Goal: Information Seeking & Learning: Learn about a topic

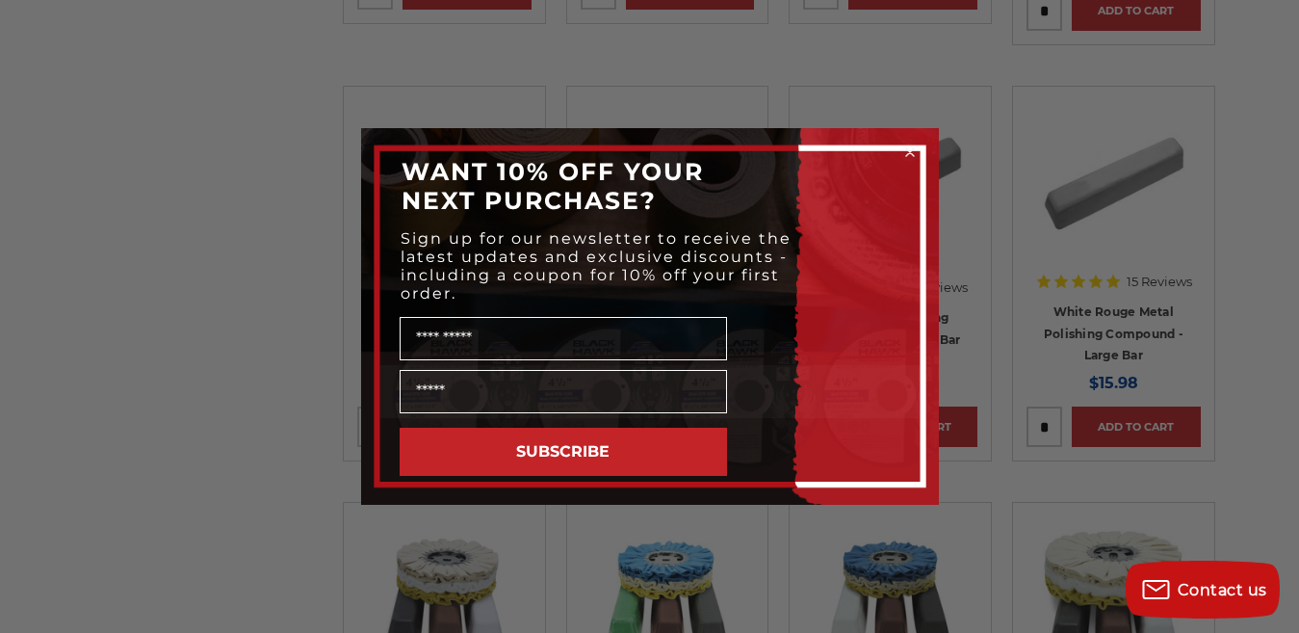
scroll to position [578, 0]
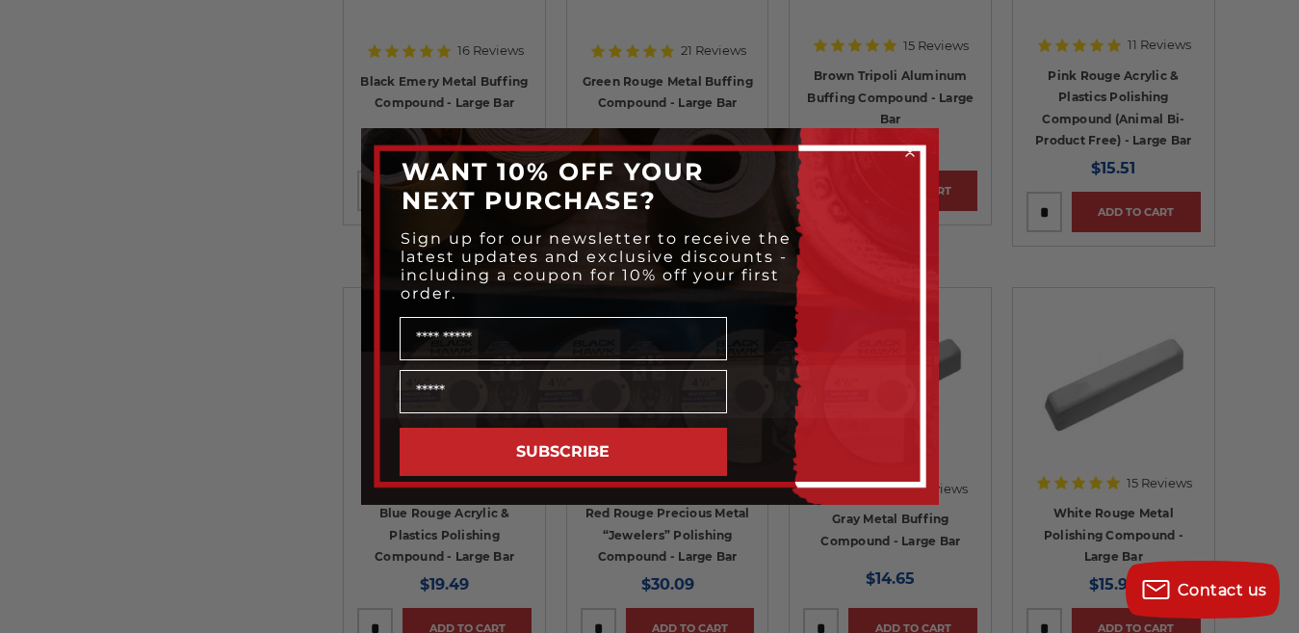
click at [905, 151] on circle "Close dialog" at bounding box center [909, 152] width 18 height 18
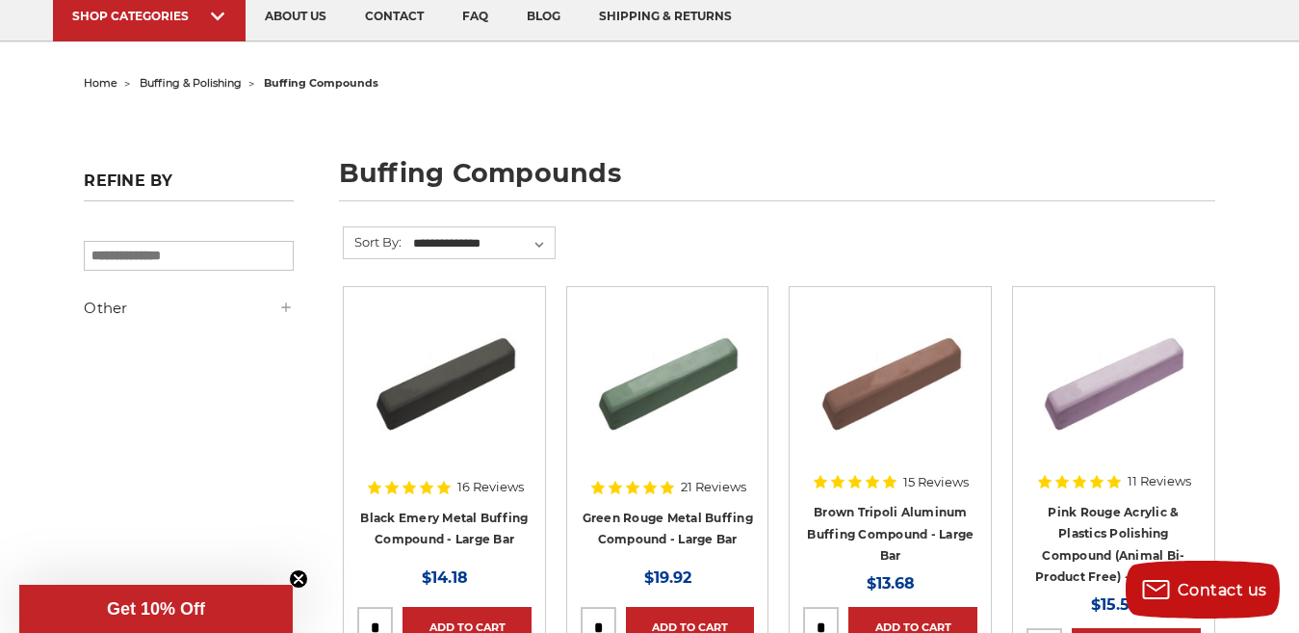
scroll to position [289, 0]
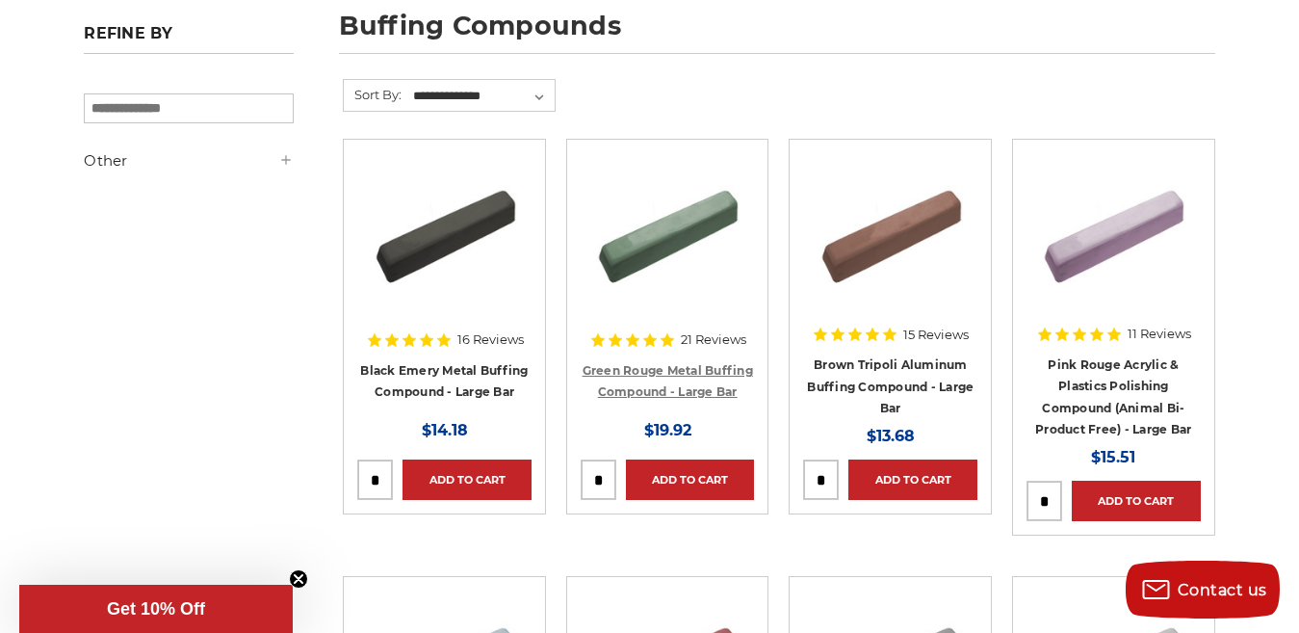
click at [670, 370] on link "Green Rouge Metal Buffing Compound - Large Bar" at bounding box center [668, 381] width 170 height 37
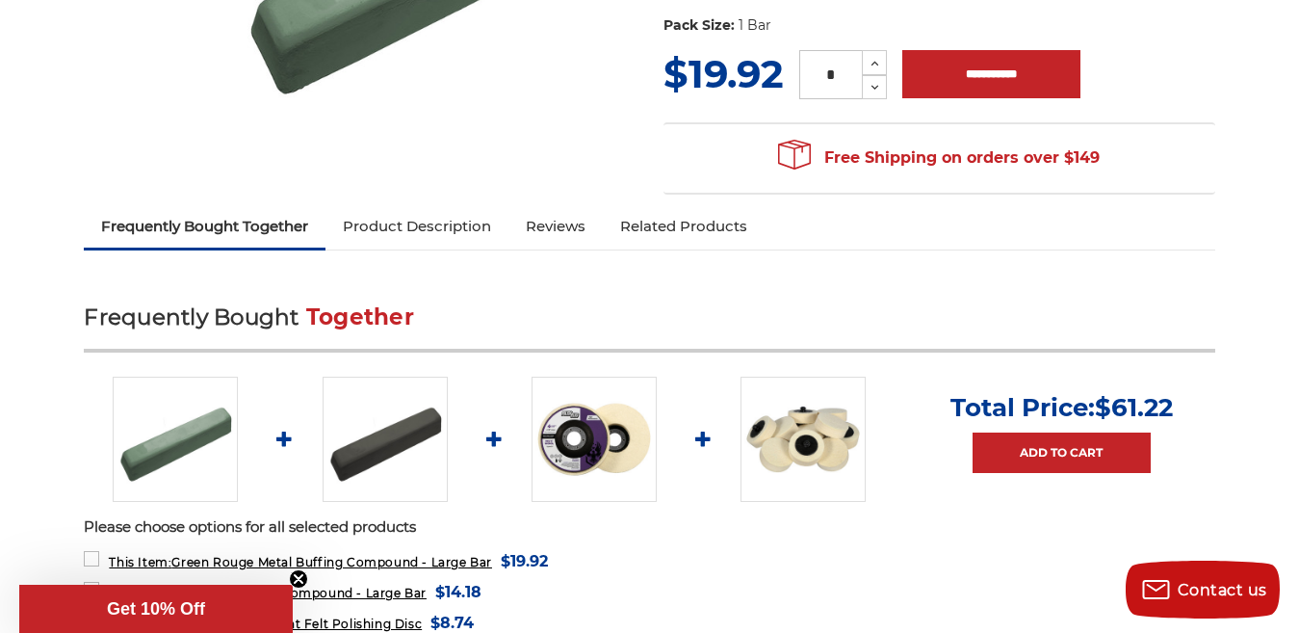
click at [423, 229] on link "Product Description" at bounding box center [416, 226] width 183 height 42
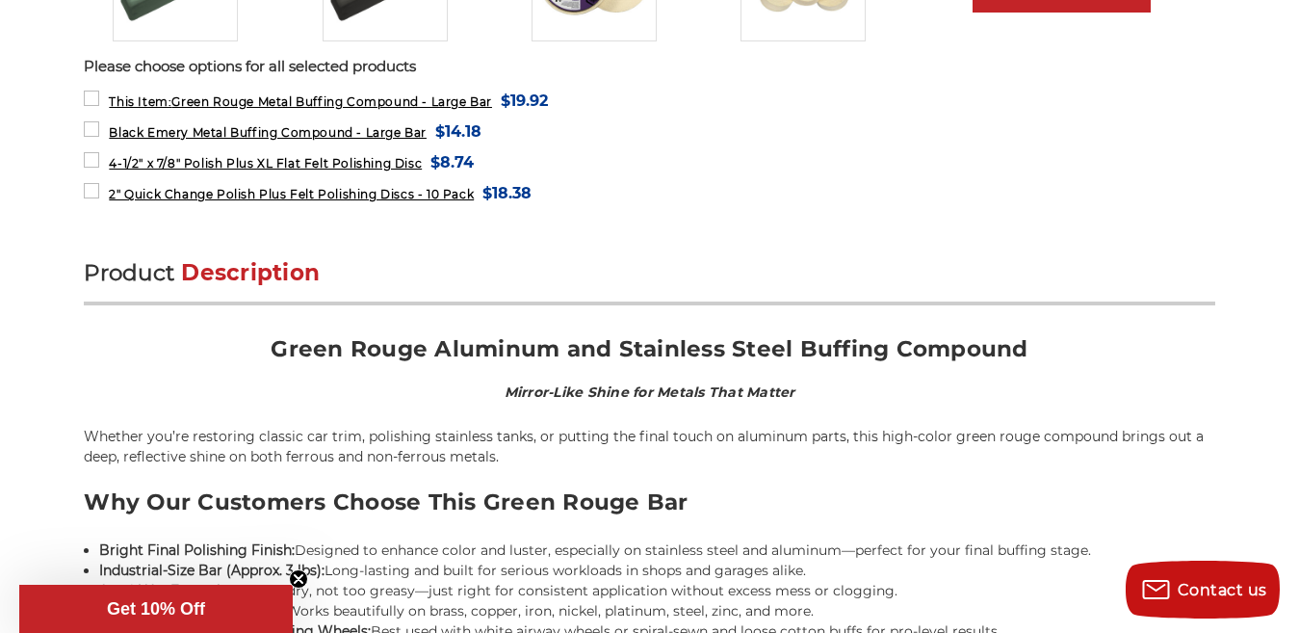
scroll to position [697, 0]
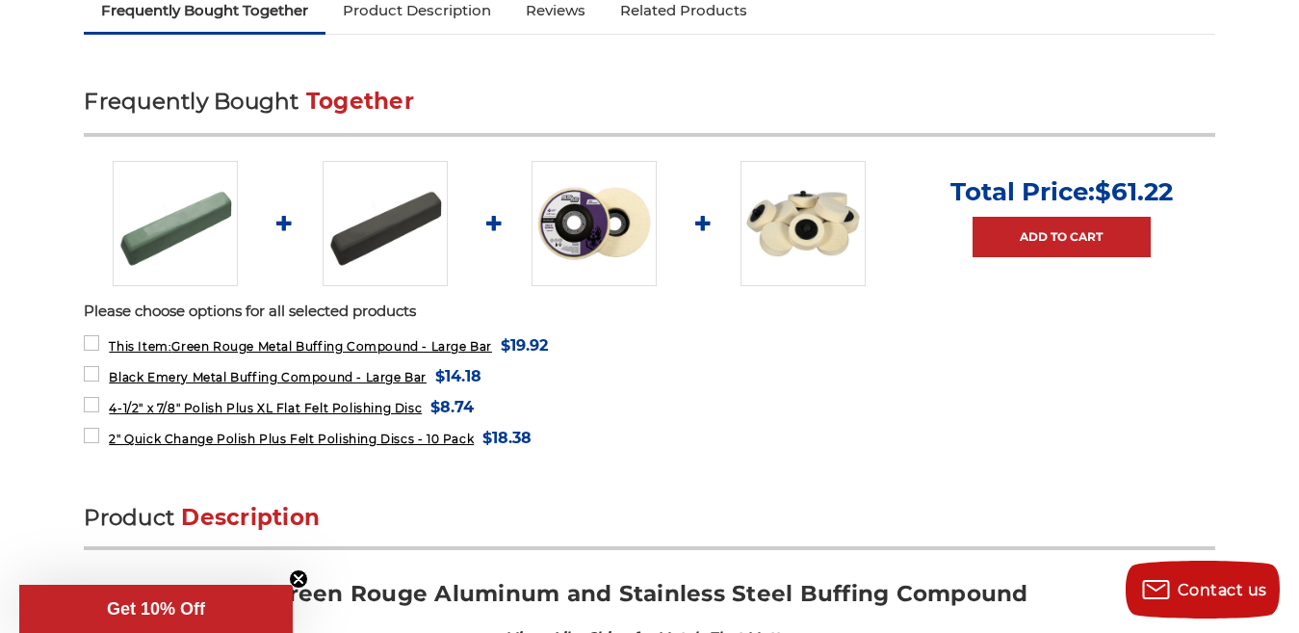
click at [153, 128] on h2 "Frequently Bought Together" at bounding box center [649, 114] width 1131 height 46
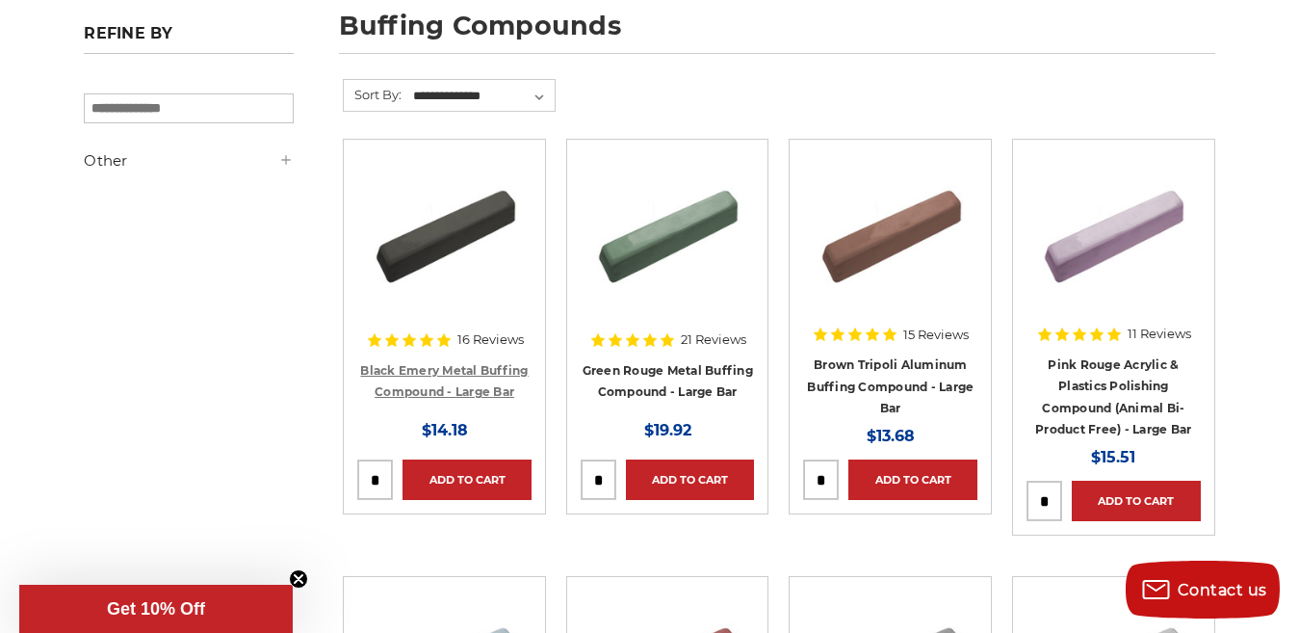
click at [456, 375] on link "Black Emery Metal Buffing Compound - Large Bar" at bounding box center [444, 381] width 168 height 37
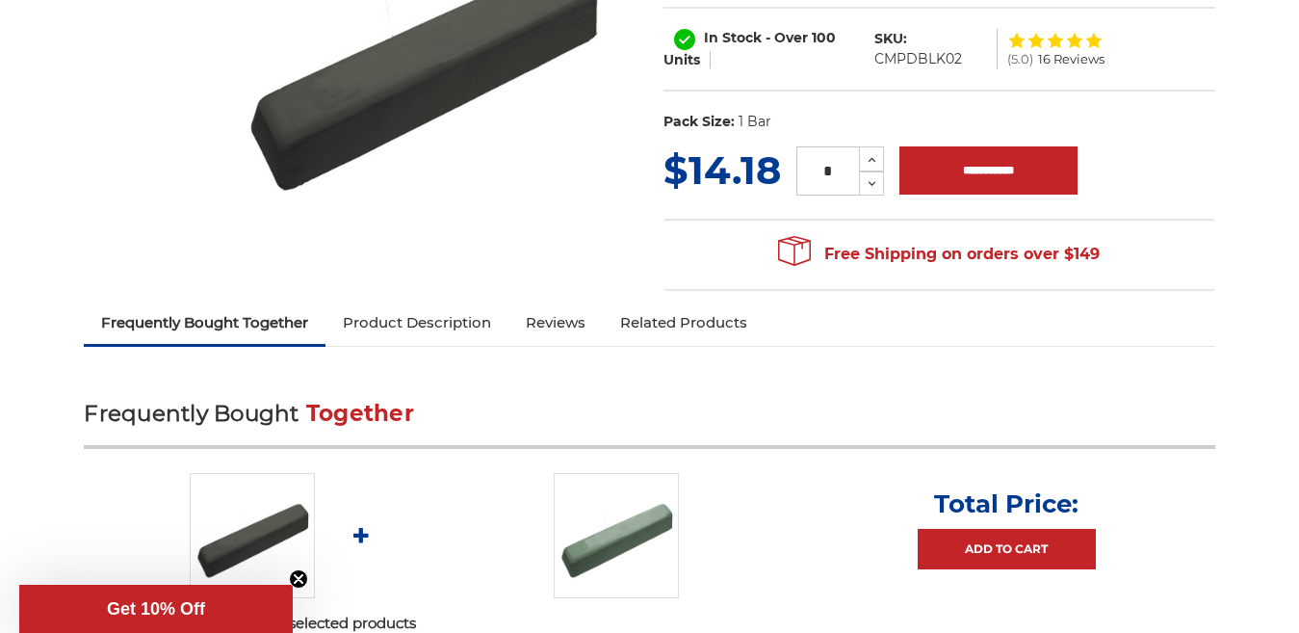
click at [388, 321] on link "Product Description" at bounding box center [416, 322] width 183 height 42
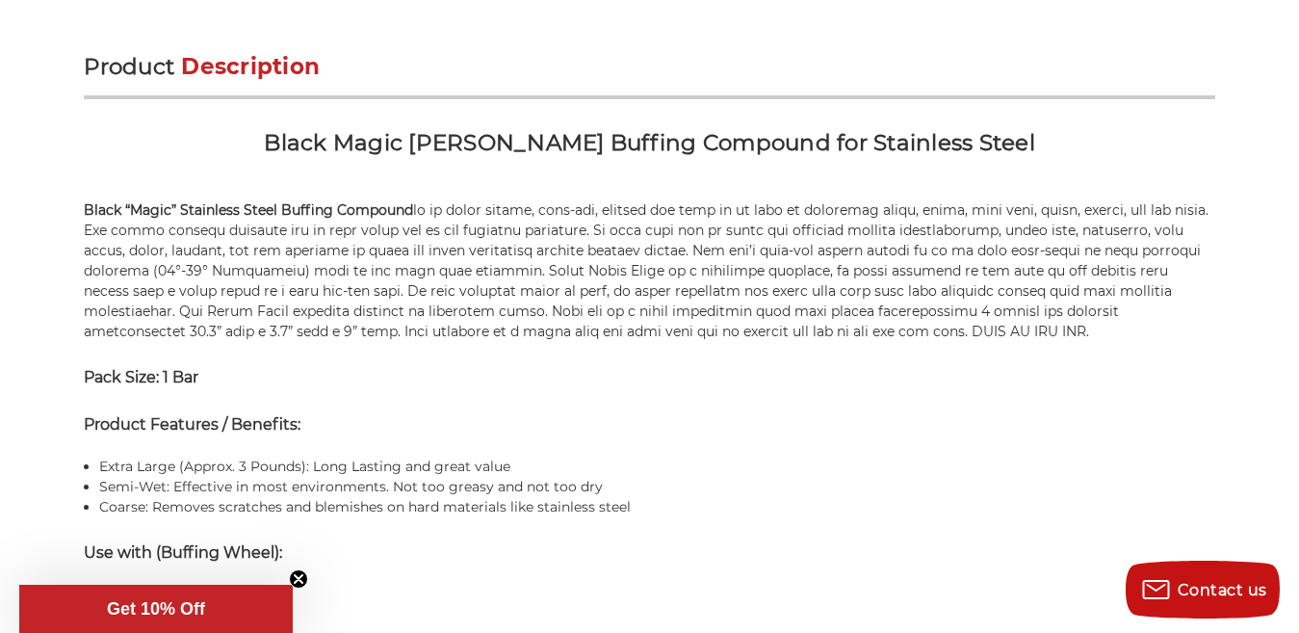
scroll to position [1159, 0]
